Goal: Task Accomplishment & Management: Use online tool/utility

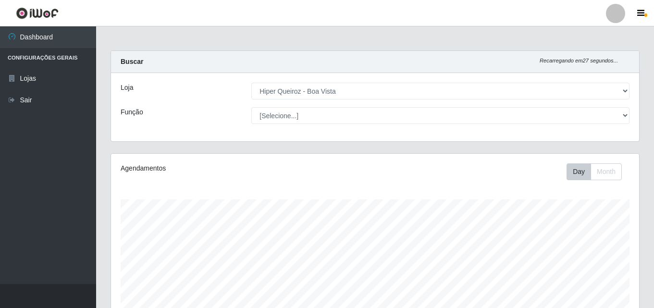
select select "514"
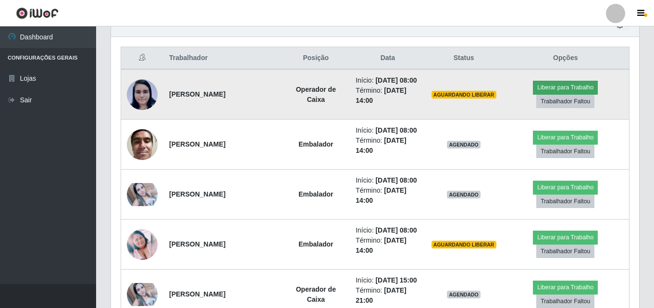
scroll to position [200, 528]
click at [592, 86] on button "Liberar para Trabalho" at bounding box center [565, 87] width 65 height 13
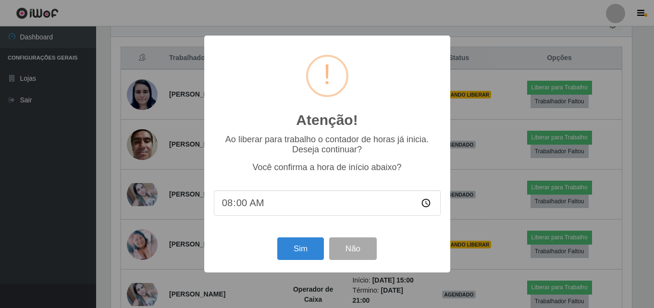
scroll to position [200, 524]
click at [309, 252] on button "Sim" at bounding box center [301, 248] width 47 height 23
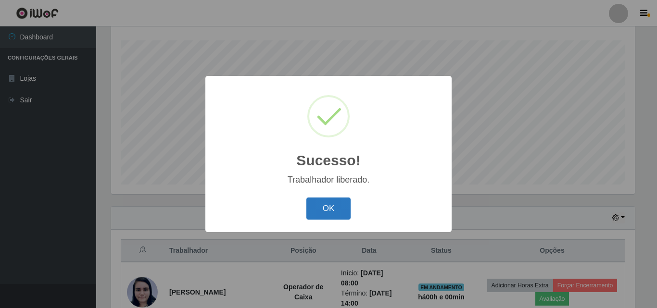
click at [321, 210] on button "OK" at bounding box center [328, 209] width 45 height 23
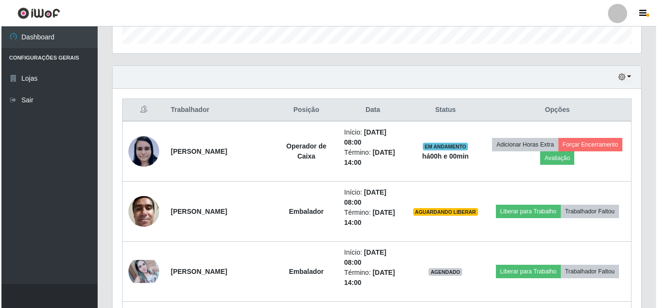
scroll to position [303, 0]
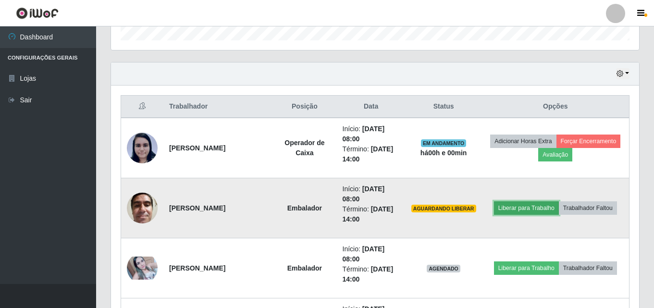
click at [515, 205] on button "Liberar para Trabalho" at bounding box center [526, 207] width 65 height 13
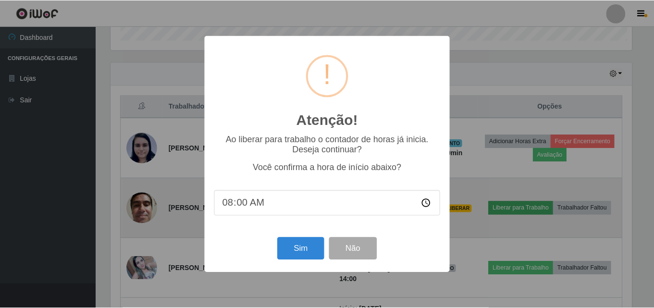
scroll to position [200, 524]
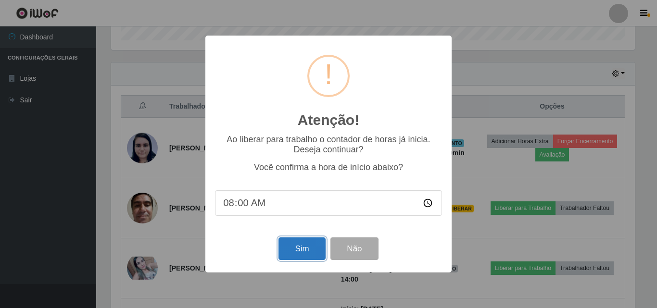
click at [312, 257] on button "Sim" at bounding box center [301, 248] width 47 height 23
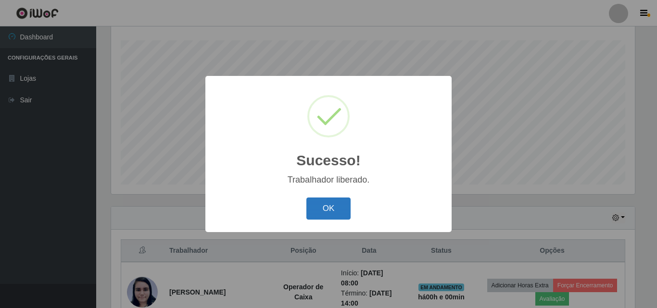
click at [312, 212] on button "OK" at bounding box center [328, 209] width 45 height 23
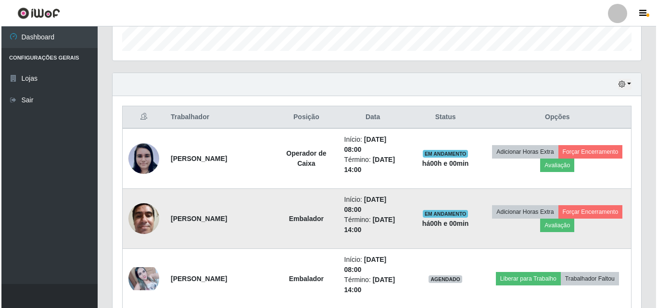
scroll to position [351, 0]
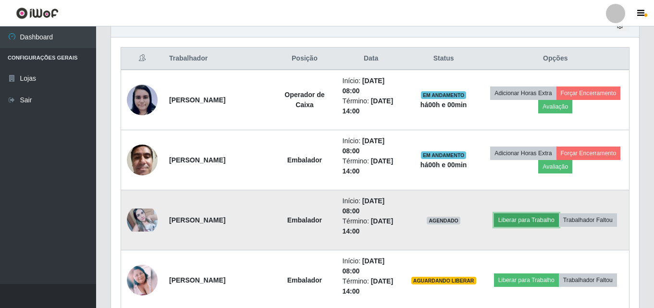
click at [509, 224] on button "Liberar para Trabalho" at bounding box center [526, 219] width 65 height 13
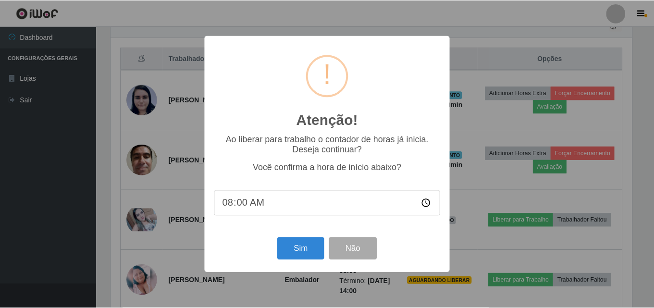
scroll to position [200, 524]
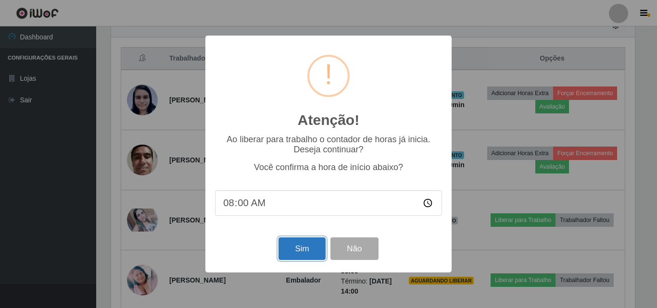
click at [299, 257] on button "Sim" at bounding box center [301, 248] width 47 height 23
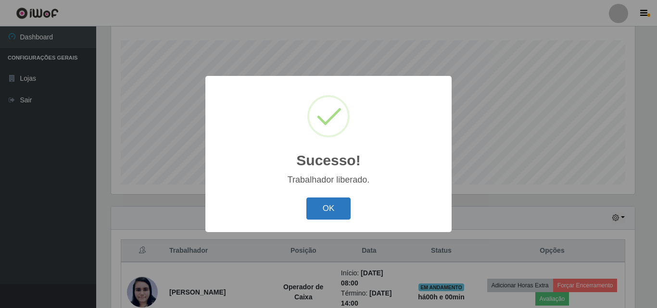
click at [335, 208] on button "OK" at bounding box center [328, 209] width 45 height 23
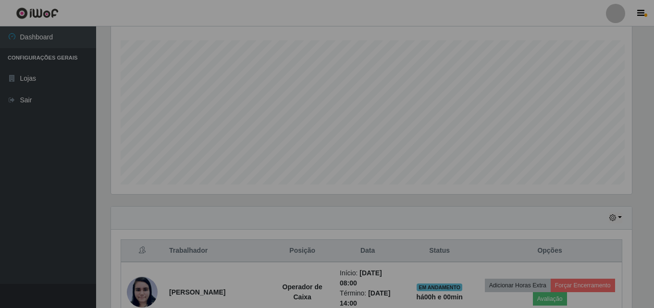
scroll to position [0, 0]
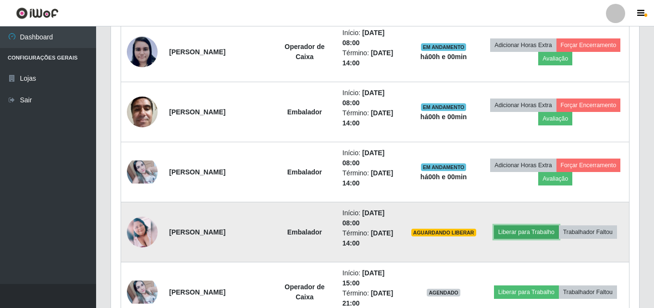
click at [519, 235] on button "Liberar para Trabalho" at bounding box center [526, 231] width 65 height 13
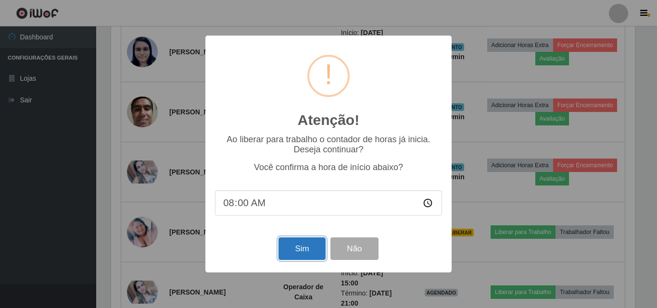
click at [304, 252] on button "Sim" at bounding box center [301, 248] width 47 height 23
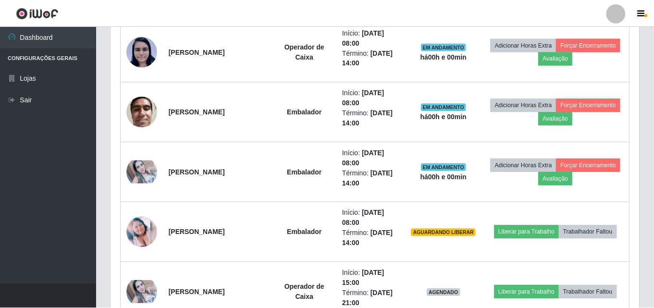
scroll to position [200, 528]
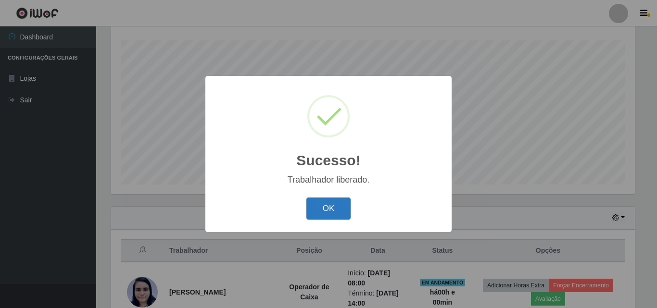
click at [319, 213] on button "OK" at bounding box center [328, 209] width 45 height 23
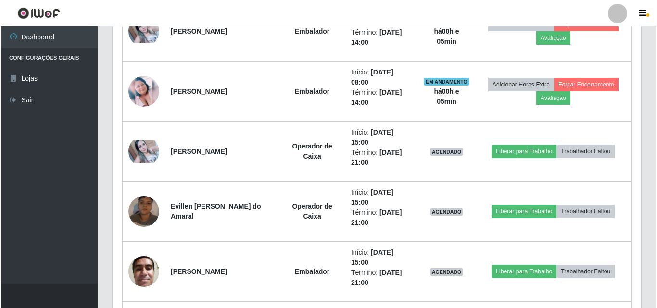
scroll to position [544, 0]
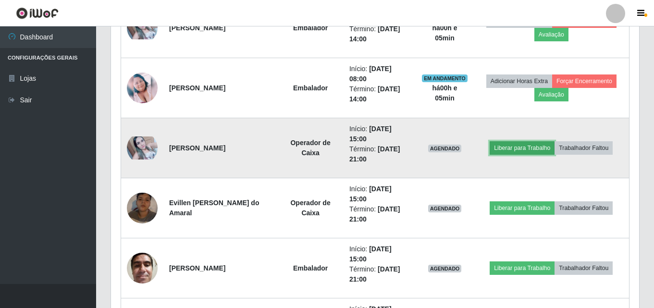
click at [518, 150] on button "Liberar para Trabalho" at bounding box center [522, 147] width 65 height 13
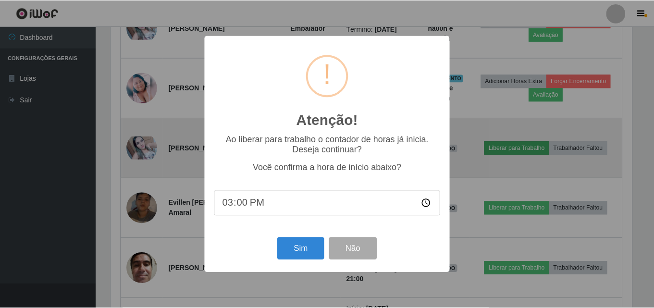
scroll to position [200, 524]
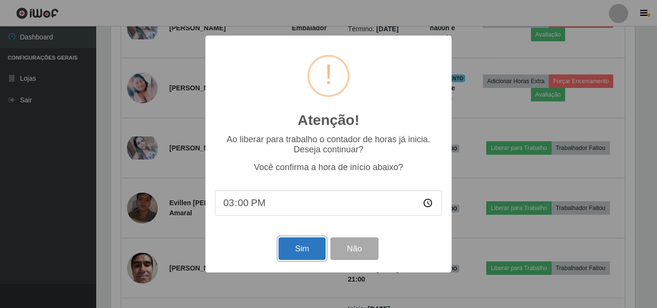
click at [313, 253] on button "Sim" at bounding box center [301, 248] width 47 height 23
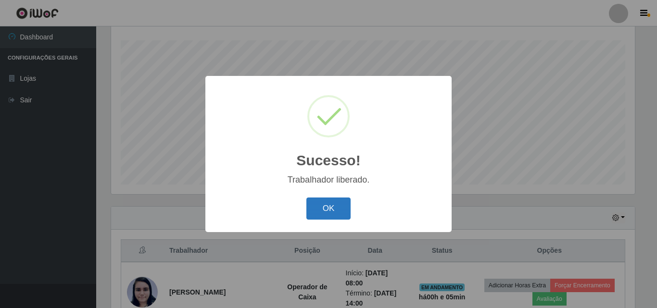
click at [328, 210] on button "OK" at bounding box center [328, 209] width 45 height 23
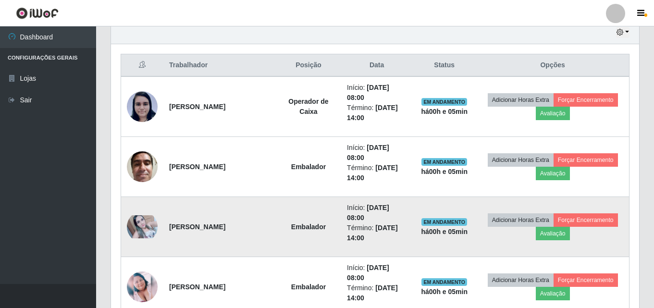
scroll to position [448, 0]
